Goal: Find specific page/section: Find specific page/section

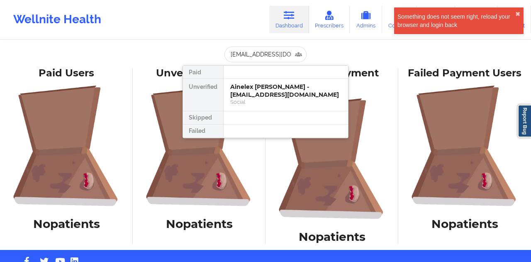
scroll to position [0, 7]
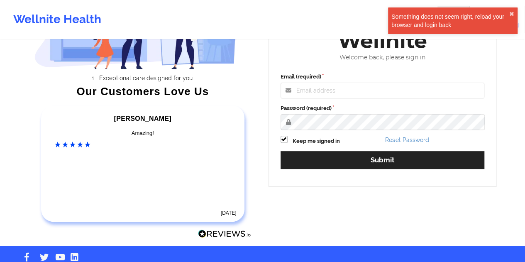
scroll to position [119, 0]
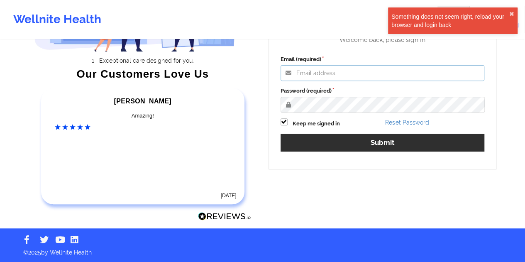
type input "[EMAIL_ADDRESS][DOMAIN_NAME]"
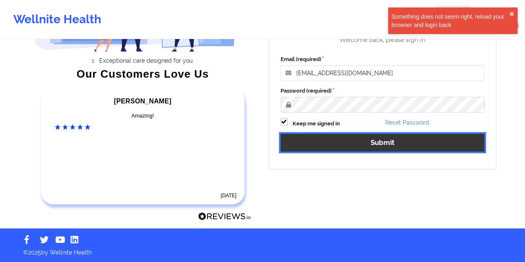
click at [377, 148] on button "Submit" at bounding box center [382, 143] width 204 height 18
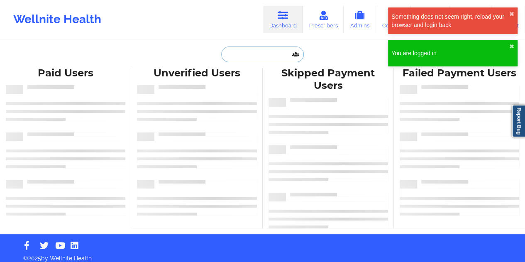
click at [265, 54] on input "text" at bounding box center [262, 54] width 82 height 16
paste input "[EMAIL_ADDRESS][DOMAIN_NAME]"
type input "[EMAIL_ADDRESS][DOMAIN_NAME]"
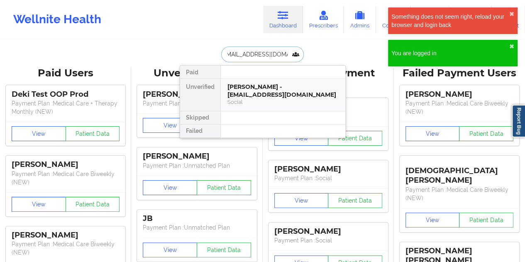
click at [258, 85] on div "Kayla Bland - klahmann2010@yahoo.com" at bounding box center [282, 90] width 111 height 15
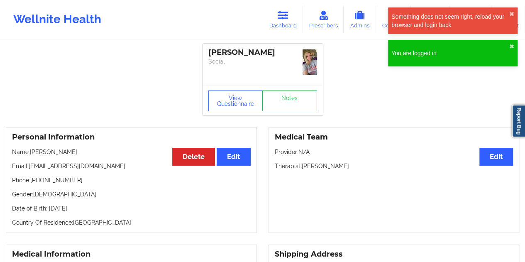
click at [282, 83] on div "Kayla Bland Social" at bounding box center [262, 65] width 120 height 42
click at [292, 100] on link "Notes" at bounding box center [289, 100] width 55 height 21
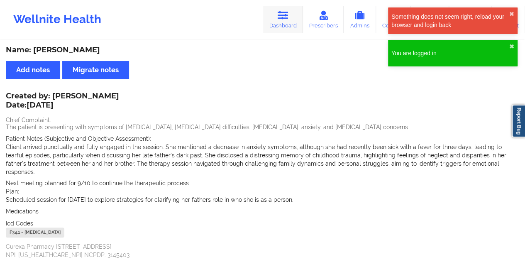
click at [285, 20] on link "Dashboard" at bounding box center [283, 19] width 40 height 27
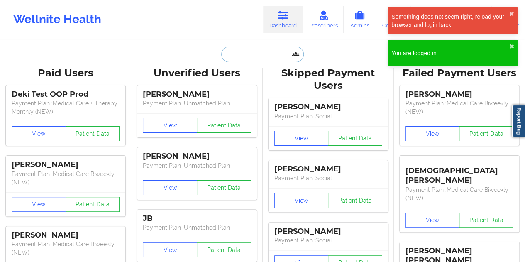
click at [249, 51] on input "text" at bounding box center [262, 54] width 82 height 16
paste input "brookeamann75@gmail.com"
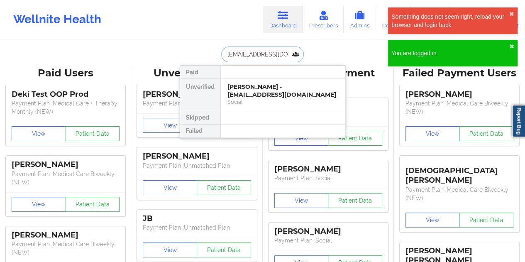
type input "brookeamann75@gmail.com"
click at [255, 86] on div "Brook Amann - brookeamann75@gmail.com" at bounding box center [282, 90] width 111 height 15
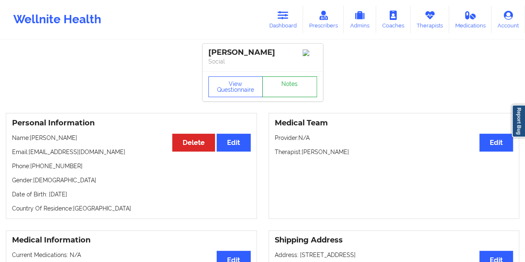
click at [281, 90] on link "Notes" at bounding box center [289, 86] width 55 height 21
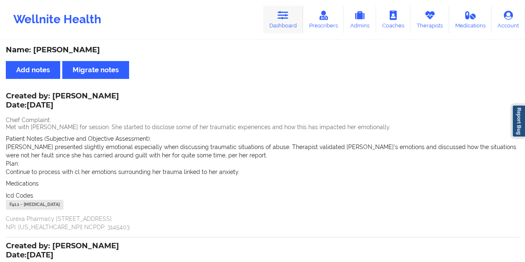
click at [281, 19] on icon at bounding box center [283, 15] width 11 height 9
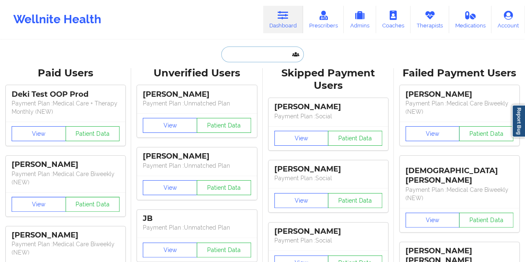
click at [250, 52] on input "text" at bounding box center [262, 54] width 82 height 16
paste input "burchamjb@yahoo.com"
type input "burchamjb@yahoo.com"
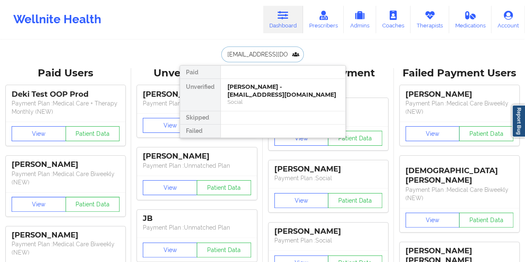
click at [263, 92] on div "Jeanette L Burcham - burchamjb@yahoo.com" at bounding box center [282, 90] width 111 height 15
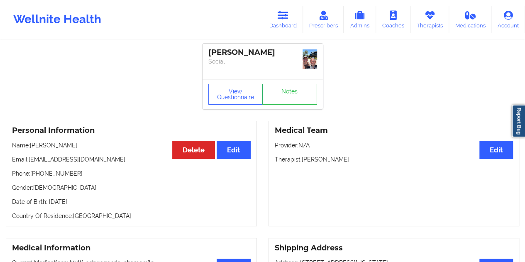
drag, startPoint x: 66, startPoint y: 144, endPoint x: 60, endPoint y: 145, distance: 5.4
click at [60, 145] on p "Name: Jeanette L Burcham" at bounding box center [131, 145] width 239 height 8
click at [290, 91] on link "Notes" at bounding box center [289, 94] width 55 height 21
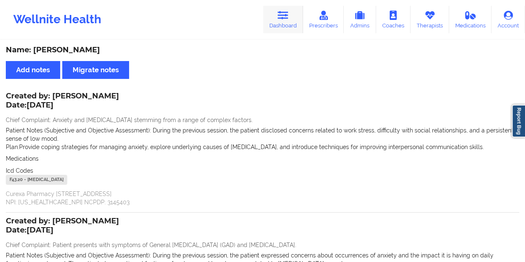
click at [285, 21] on link "Dashboard" at bounding box center [283, 19] width 40 height 27
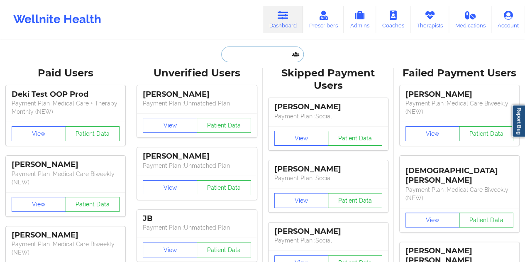
click at [261, 53] on input "text" at bounding box center [262, 54] width 82 height 16
paste input "glowsfl@aol.com"
type input "glowsfl@aol.com"
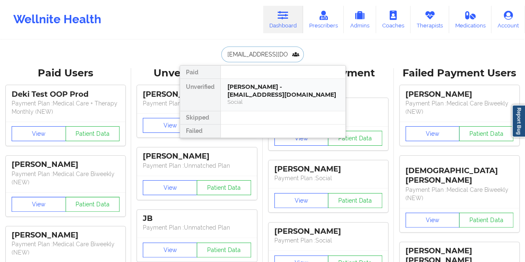
click at [270, 98] on div "Social" at bounding box center [282, 101] width 111 height 7
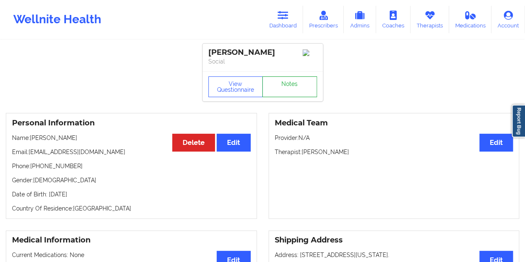
click at [291, 90] on link "Notes" at bounding box center [289, 86] width 55 height 21
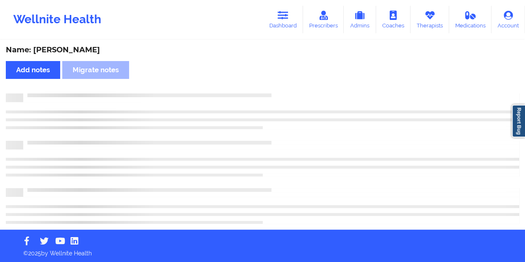
click at [72, 46] on div "Name: Gary Ashland" at bounding box center [262, 50] width 513 height 10
copy div "Ashland"
